Goal: Task Accomplishment & Management: Use online tool/utility

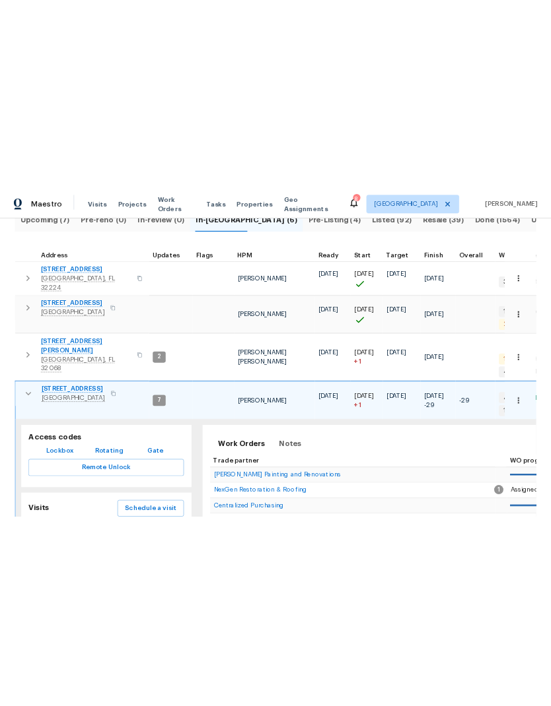
scroll to position [161, 0]
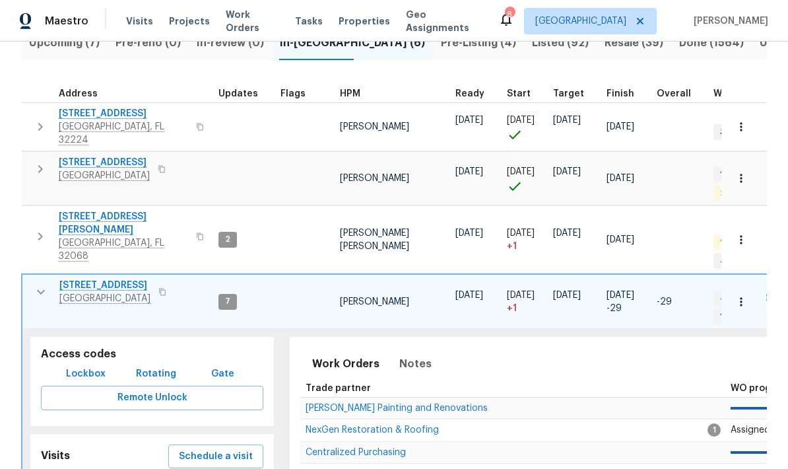
click at [97, 366] on span "Lockbox" at bounding box center [86, 374] width 40 height 17
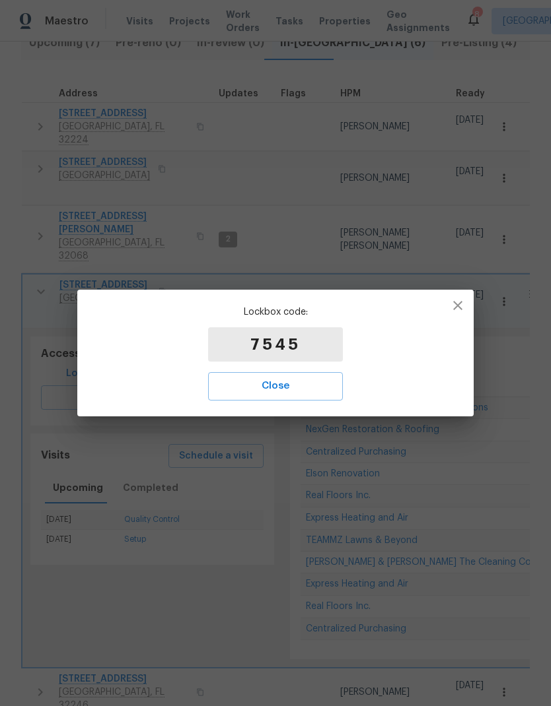
click at [287, 383] on span "Close" at bounding box center [275, 386] width 106 height 17
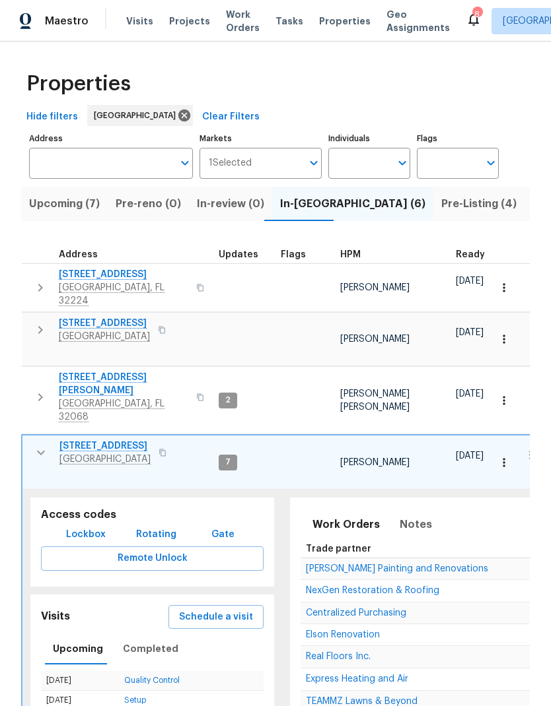
scroll to position [0, 0]
click at [155, 170] on input "Address" at bounding box center [101, 163] width 144 height 31
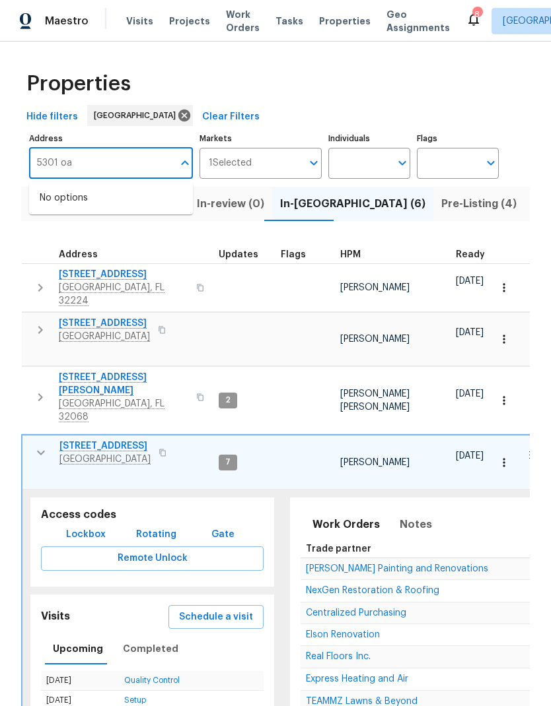
type input "5301 oak"
click at [114, 199] on li "[STREET_ADDRESS]" at bounding box center [111, 198] width 164 height 22
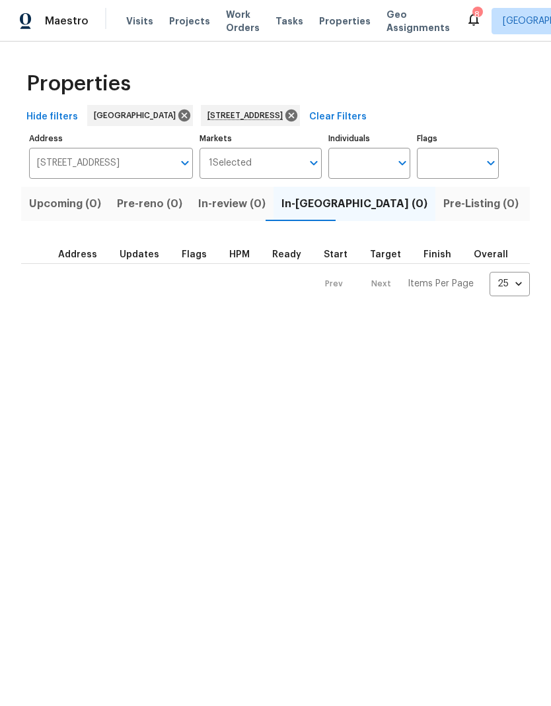
click at [534, 209] on span "Listed (1)" at bounding box center [558, 204] width 48 height 18
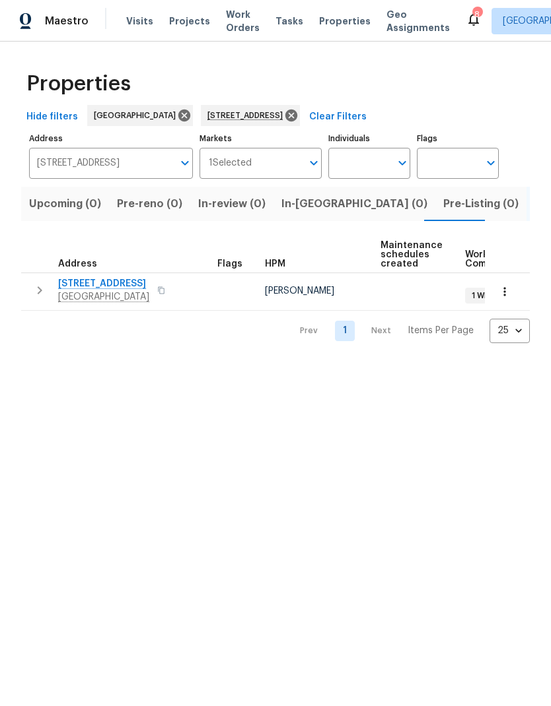
click at [34, 293] on icon "button" at bounding box center [40, 291] width 16 height 16
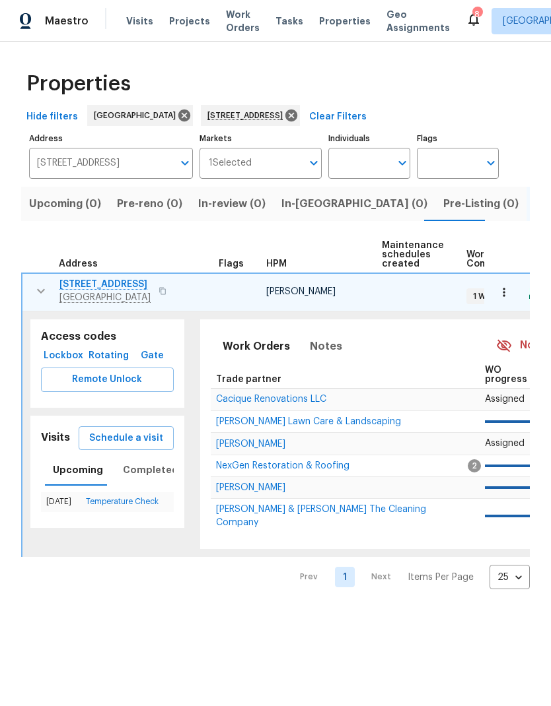
click at [125, 382] on span "Remote Unlock" at bounding box center [107, 380] width 112 height 17
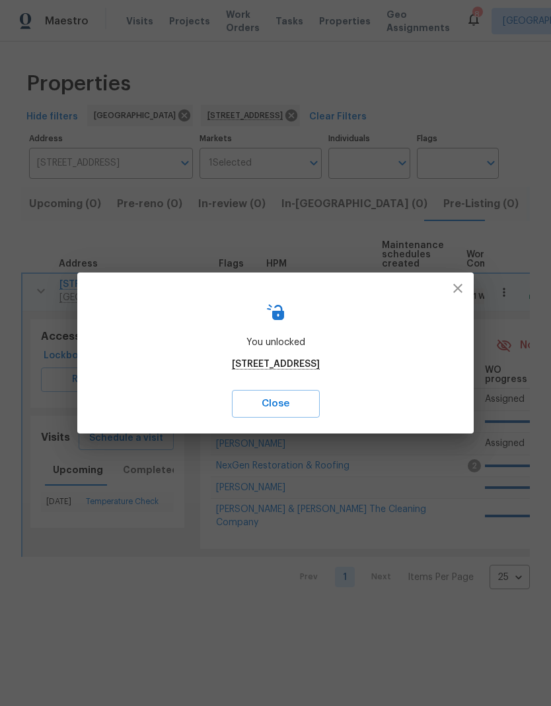
click at [294, 408] on span "Close" at bounding box center [275, 403] width 59 height 17
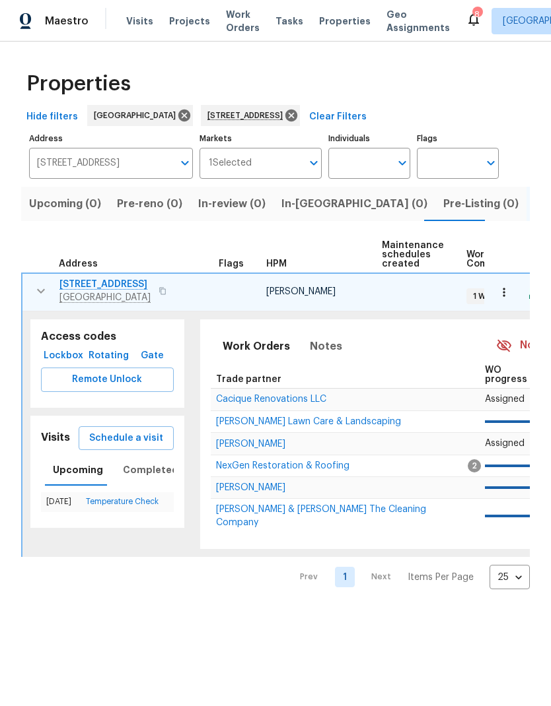
click at [63, 355] on span "Lockbox" at bounding box center [63, 356] width 34 height 17
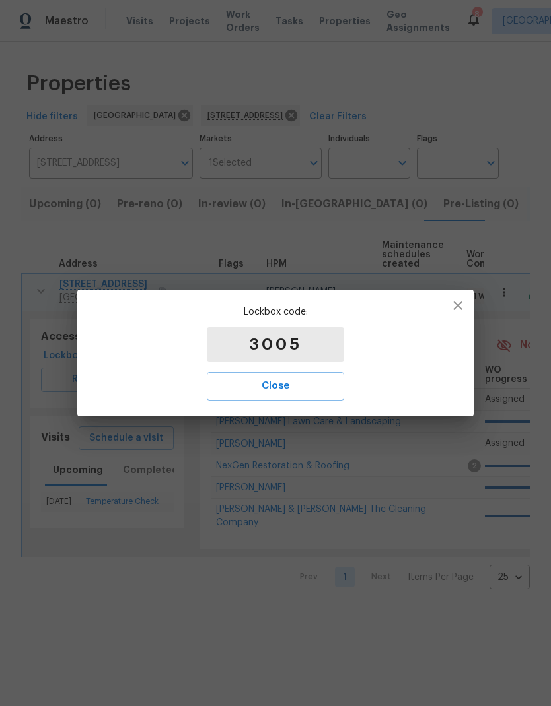
click at [279, 390] on span "Close" at bounding box center [275, 386] width 108 height 17
